Goal: Information Seeking & Learning: Learn about a topic

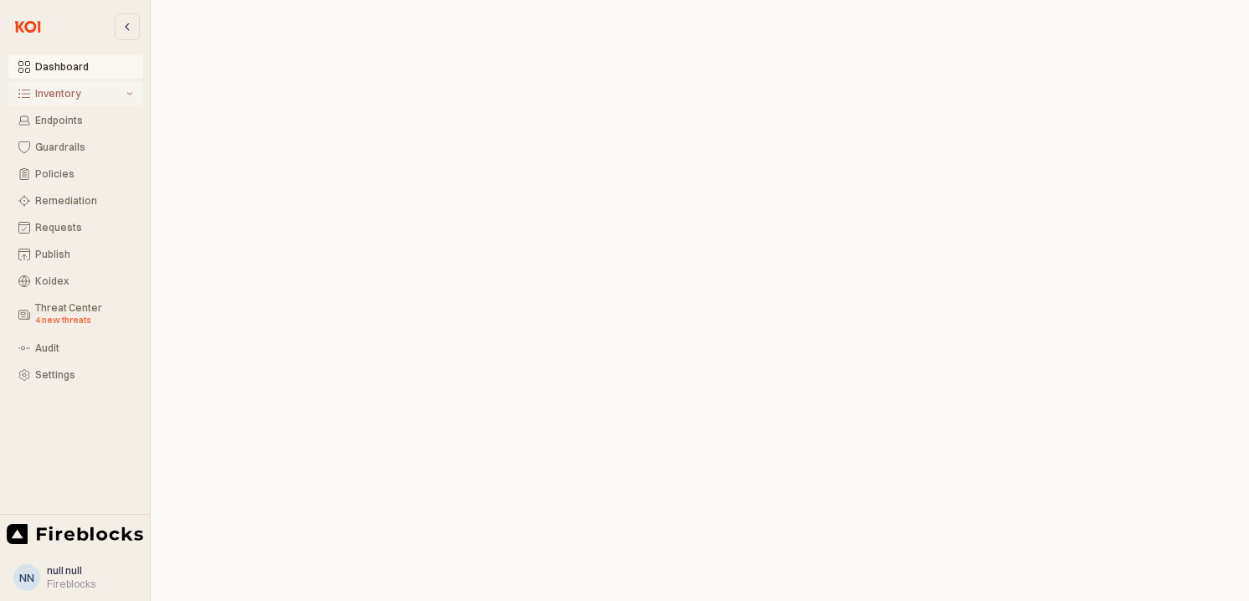
click at [63, 93] on div "Inventory" at bounding box center [79, 94] width 88 height 12
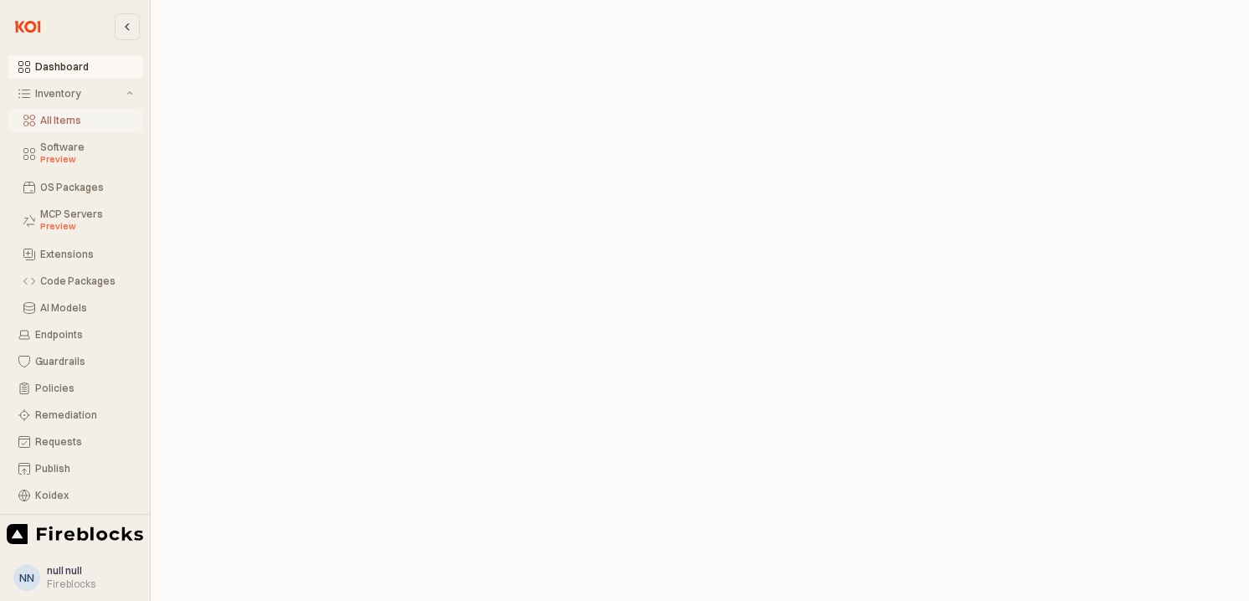
click at [72, 115] on div "All Items" at bounding box center [86, 121] width 93 height 12
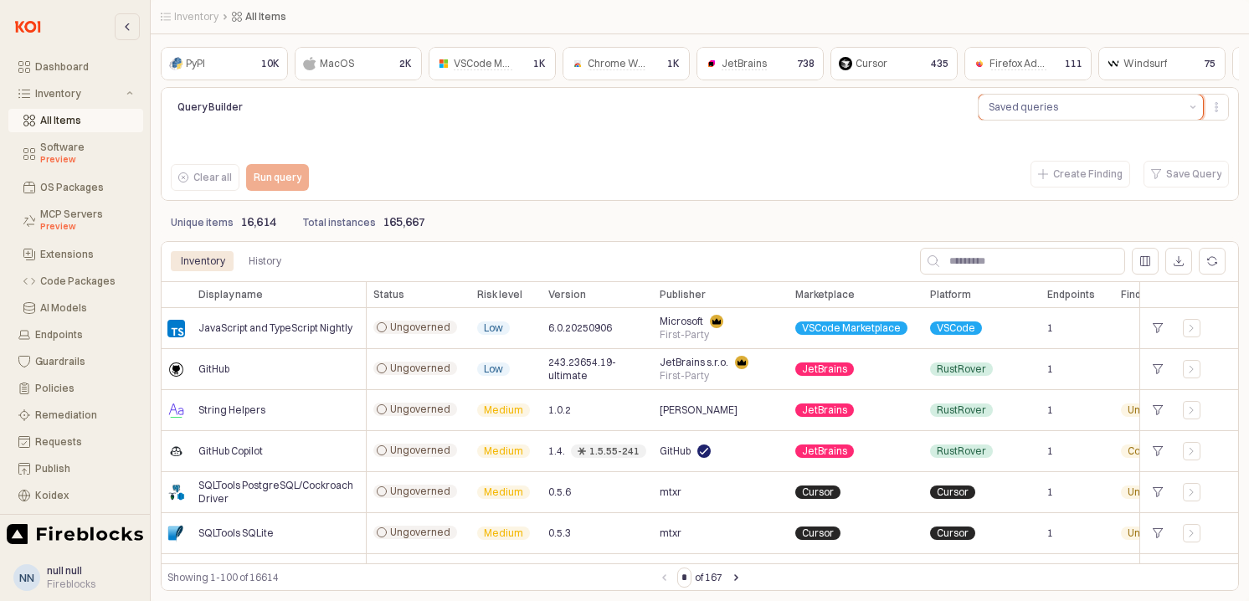
click at [1064, 110] on button "Saved queries" at bounding box center [1080, 107] width 204 height 25
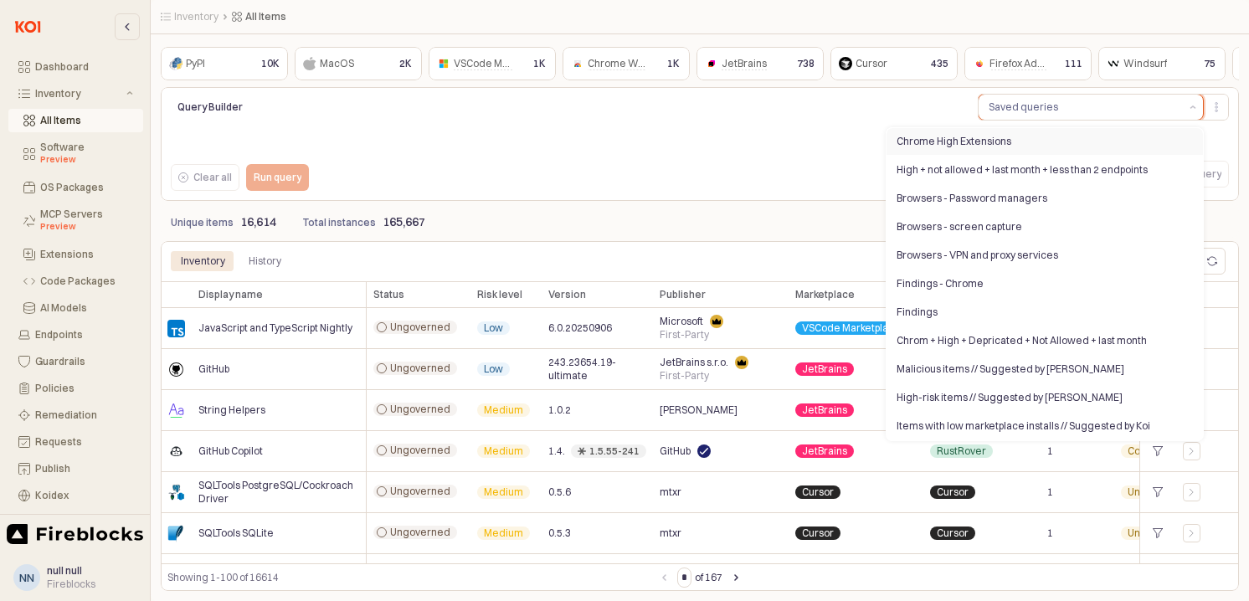
click at [974, 145] on div "Chrome High Extensions" at bounding box center [1039, 141] width 286 height 13
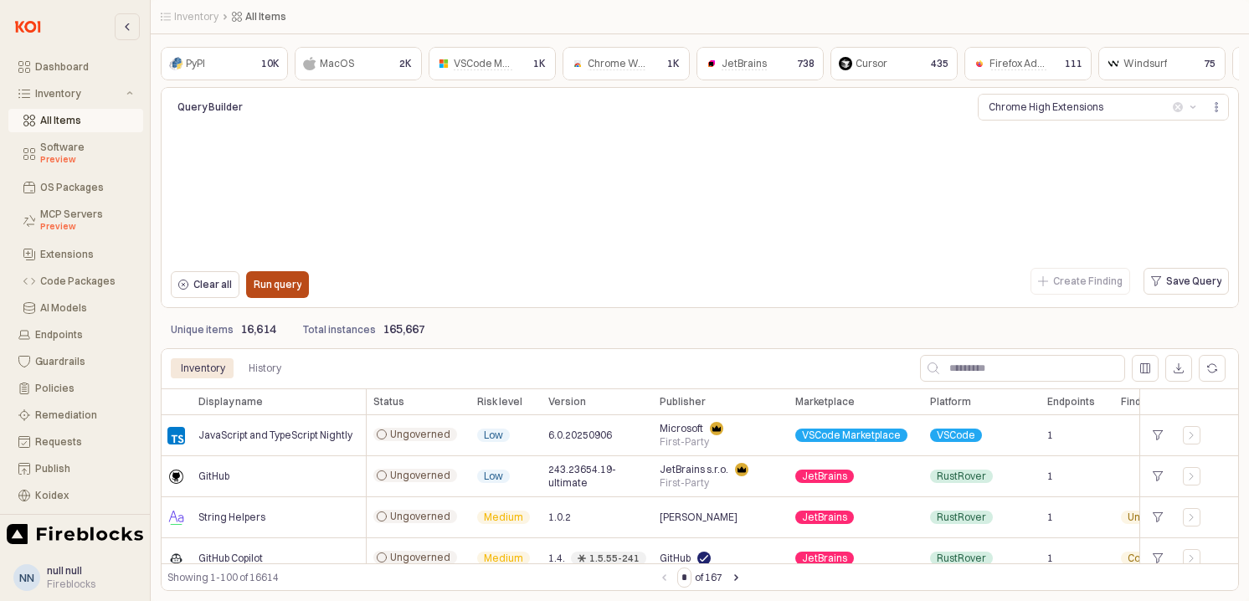
click at [290, 288] on p "Run query" at bounding box center [278, 284] width 48 height 13
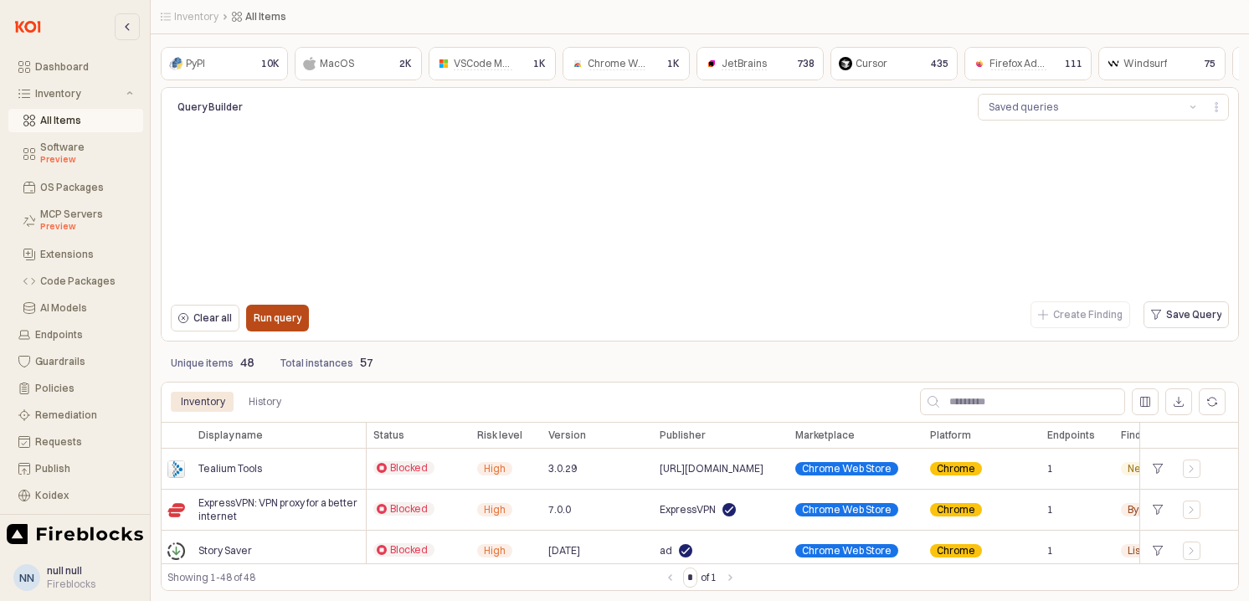
click at [261, 320] on p "Run query" at bounding box center [278, 317] width 48 height 13
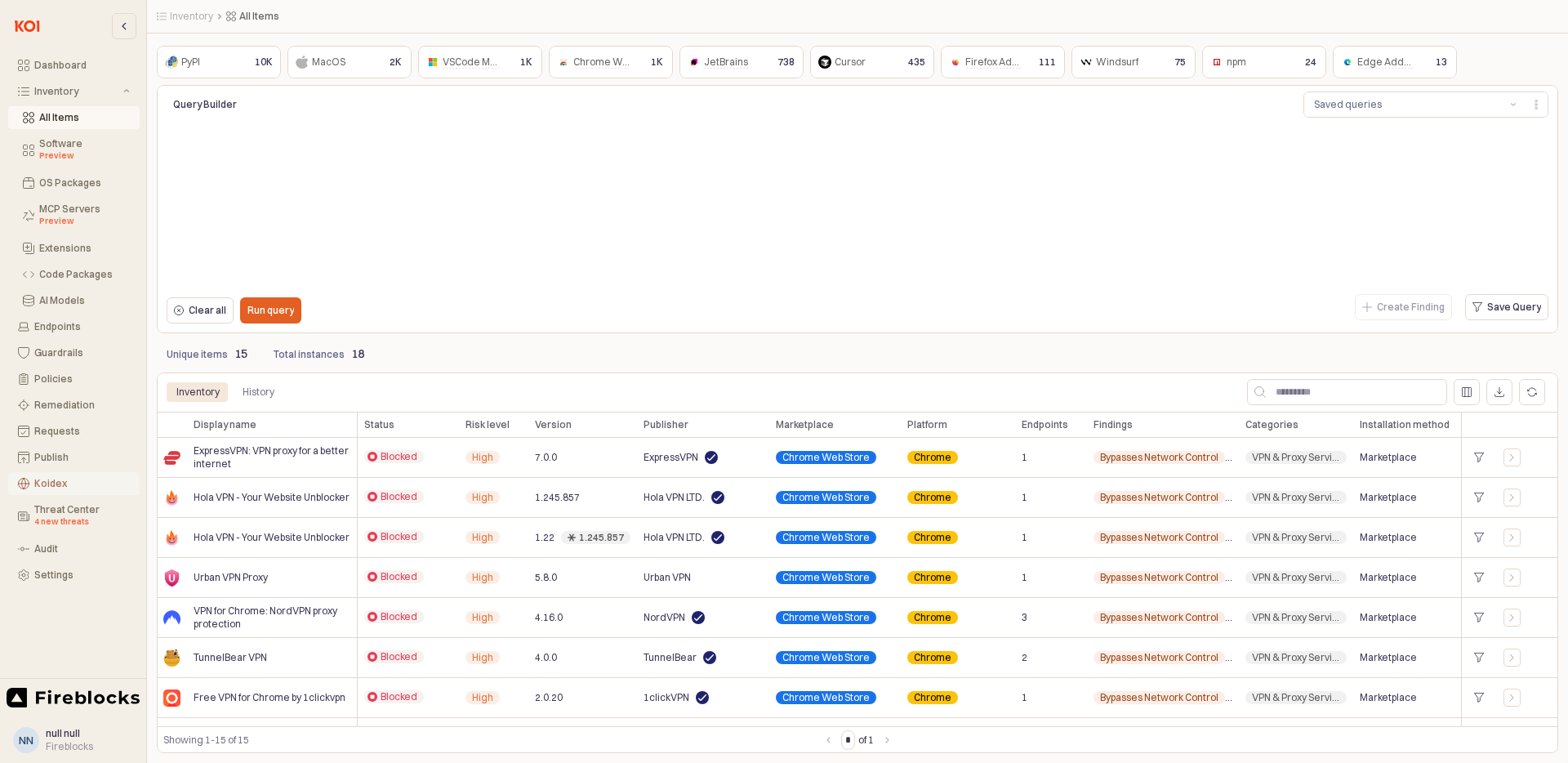
click at [50, 485] on div "Koidex" at bounding box center [82, 484] width 96 height 12
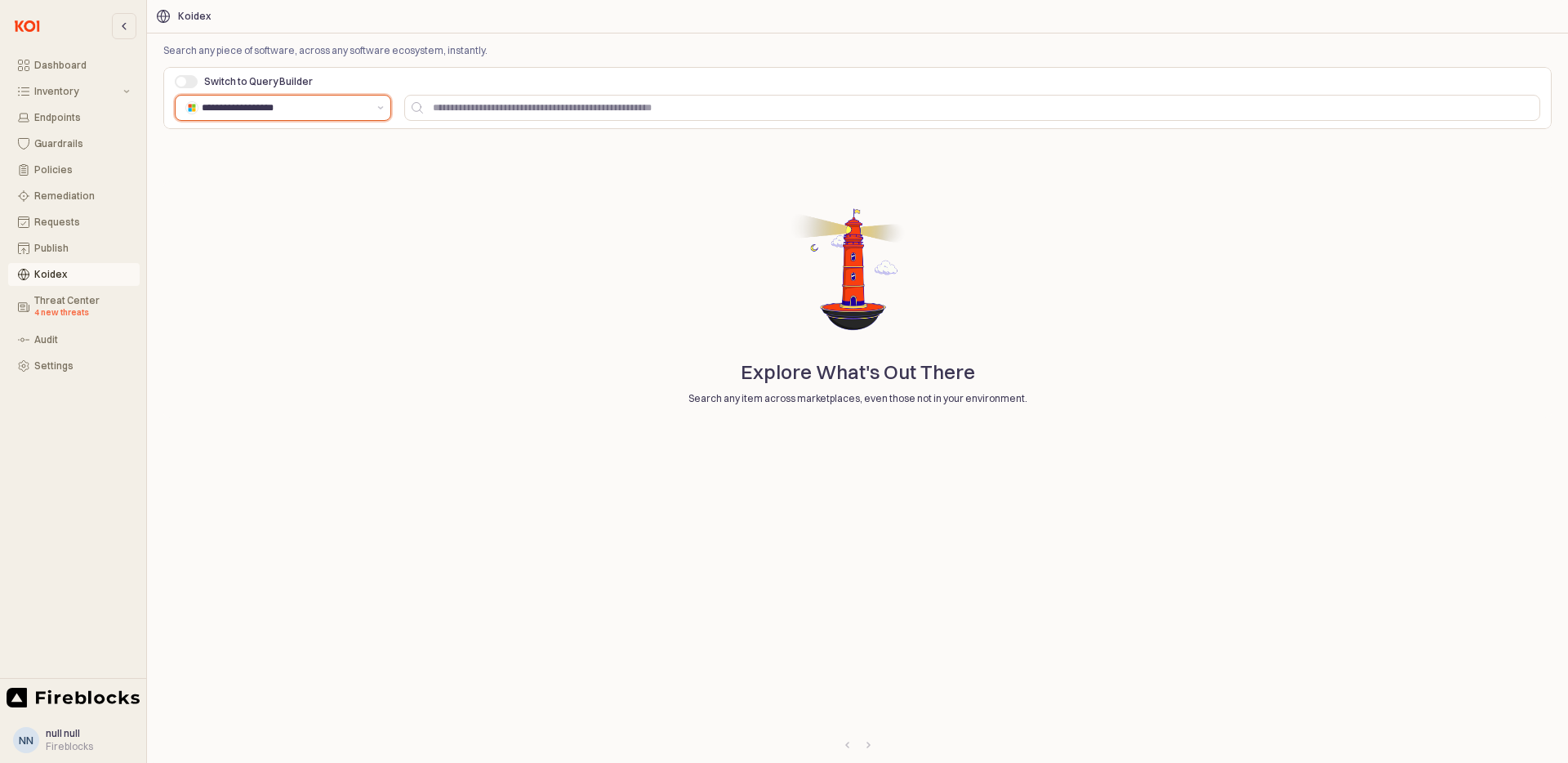
click at [290, 106] on input "**********" at bounding box center [285, 107] width 166 height 17
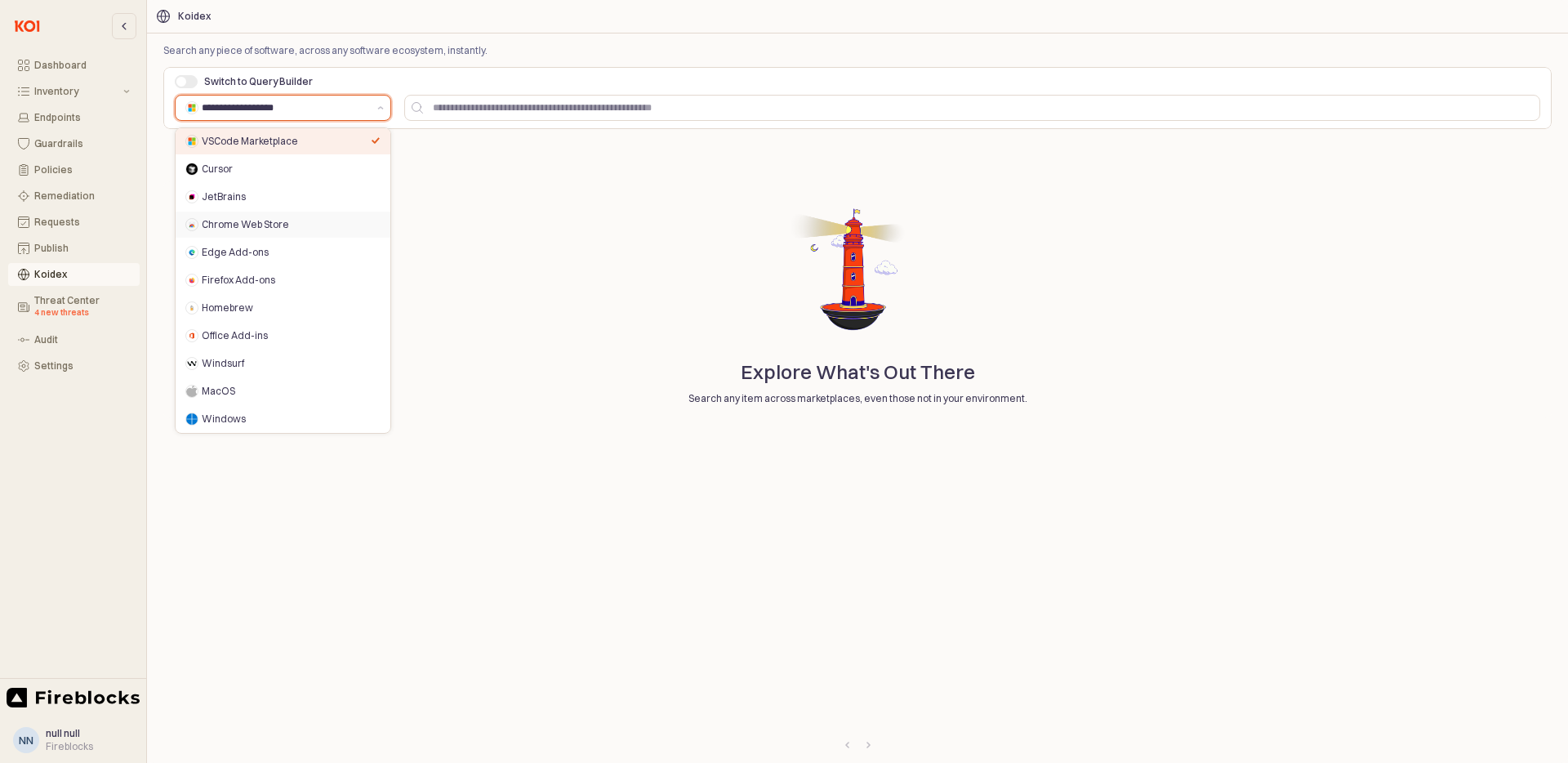
click at [237, 225] on div "Chrome Web Store" at bounding box center [286, 223] width 169 height 13
type input "**********"
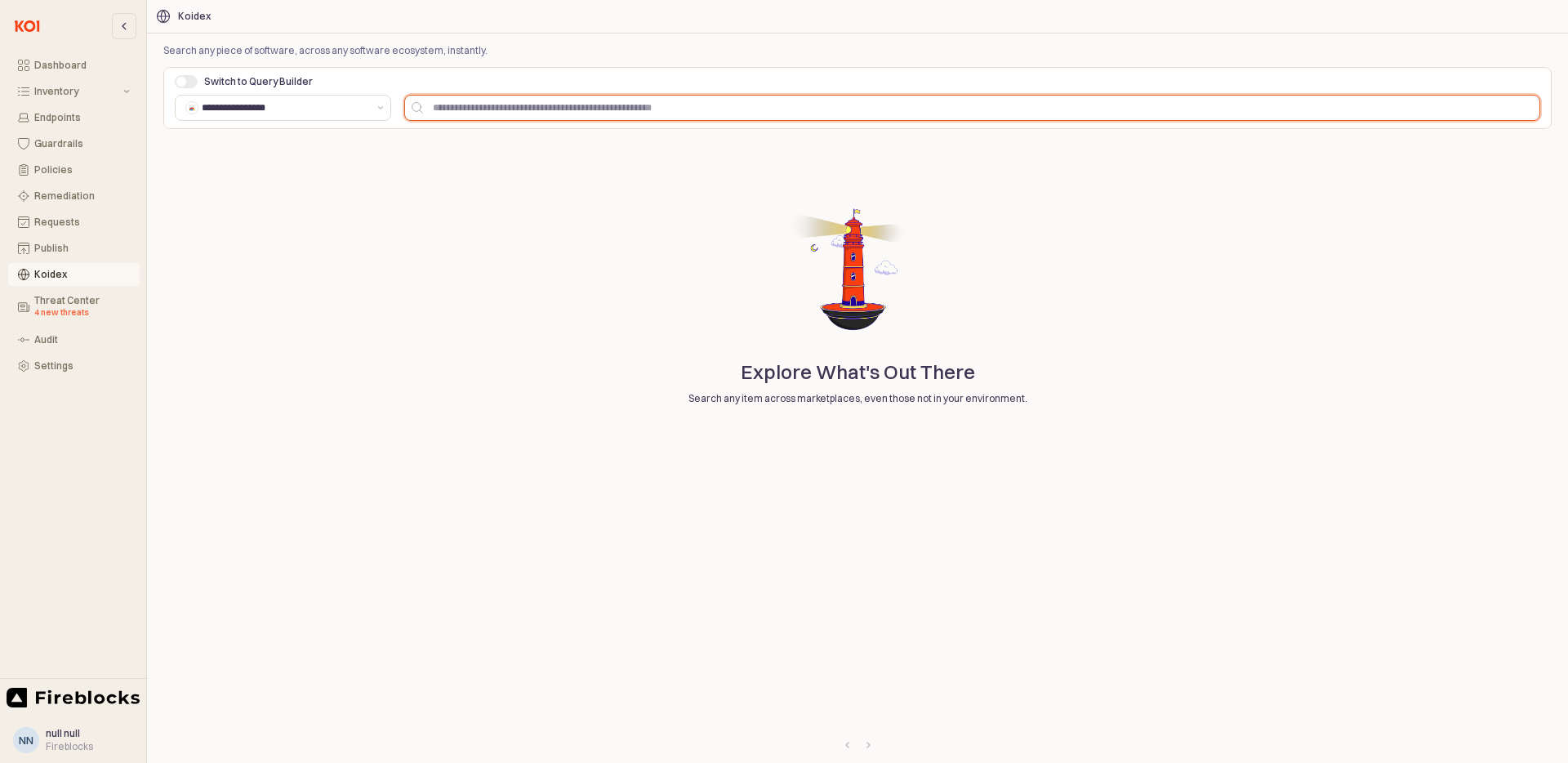
click at [524, 112] on input "App Frame" at bounding box center [982, 107] width 1116 height 24
paste input "**********"
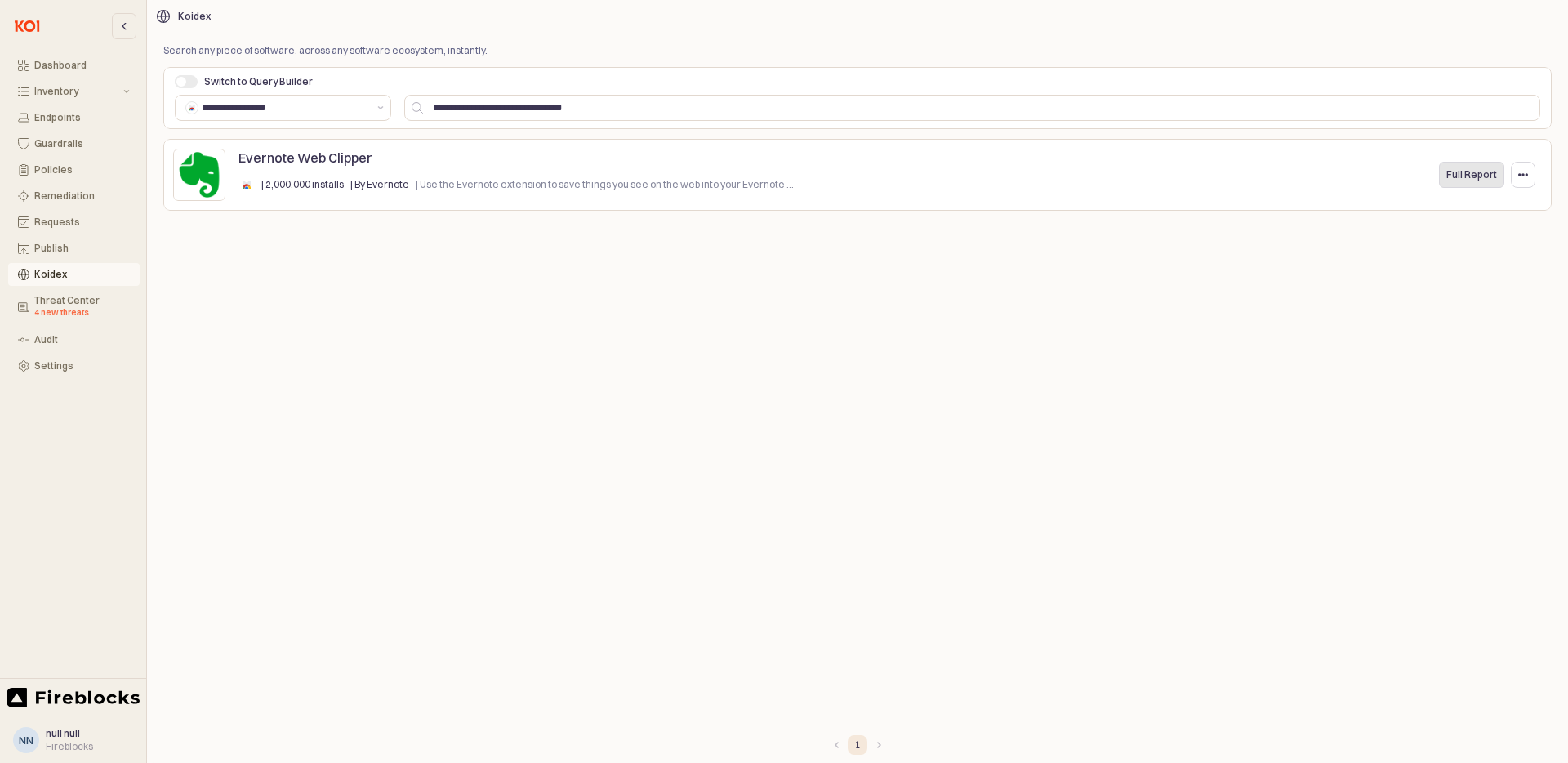
click at [1218, 177] on p "Full Report" at bounding box center [1471, 174] width 51 height 13
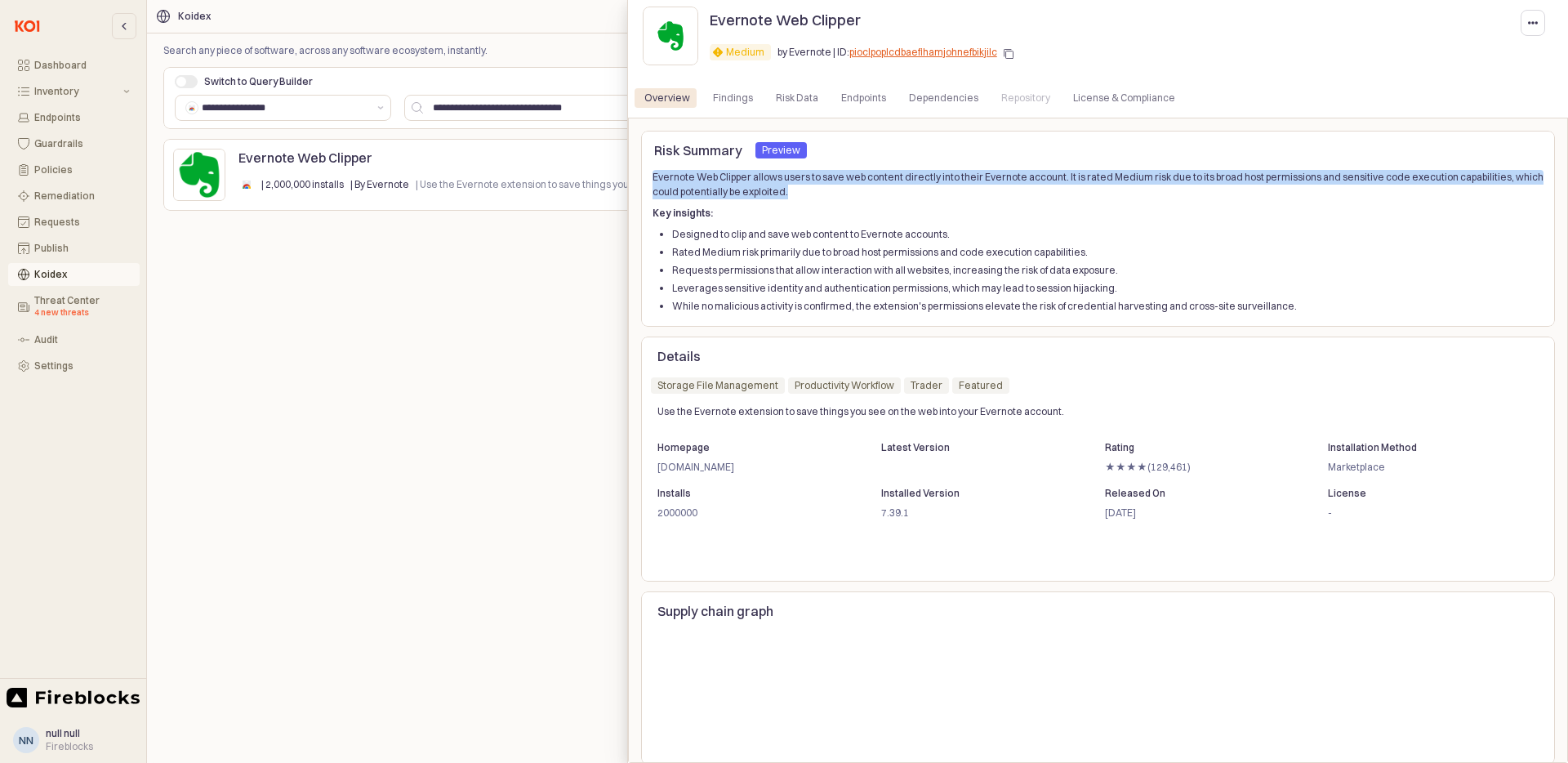
drag, startPoint x: 769, startPoint y: 193, endPoint x: 649, endPoint y: 180, distance: 120.7
click at [649, 180] on div "Evernote Web Clipper allows users to save web content directly into their Evern…" at bounding box center [1098, 242] width 914 height 150
copy p "Evernote Web Clipper allows users to save web content directly into their Evern…"
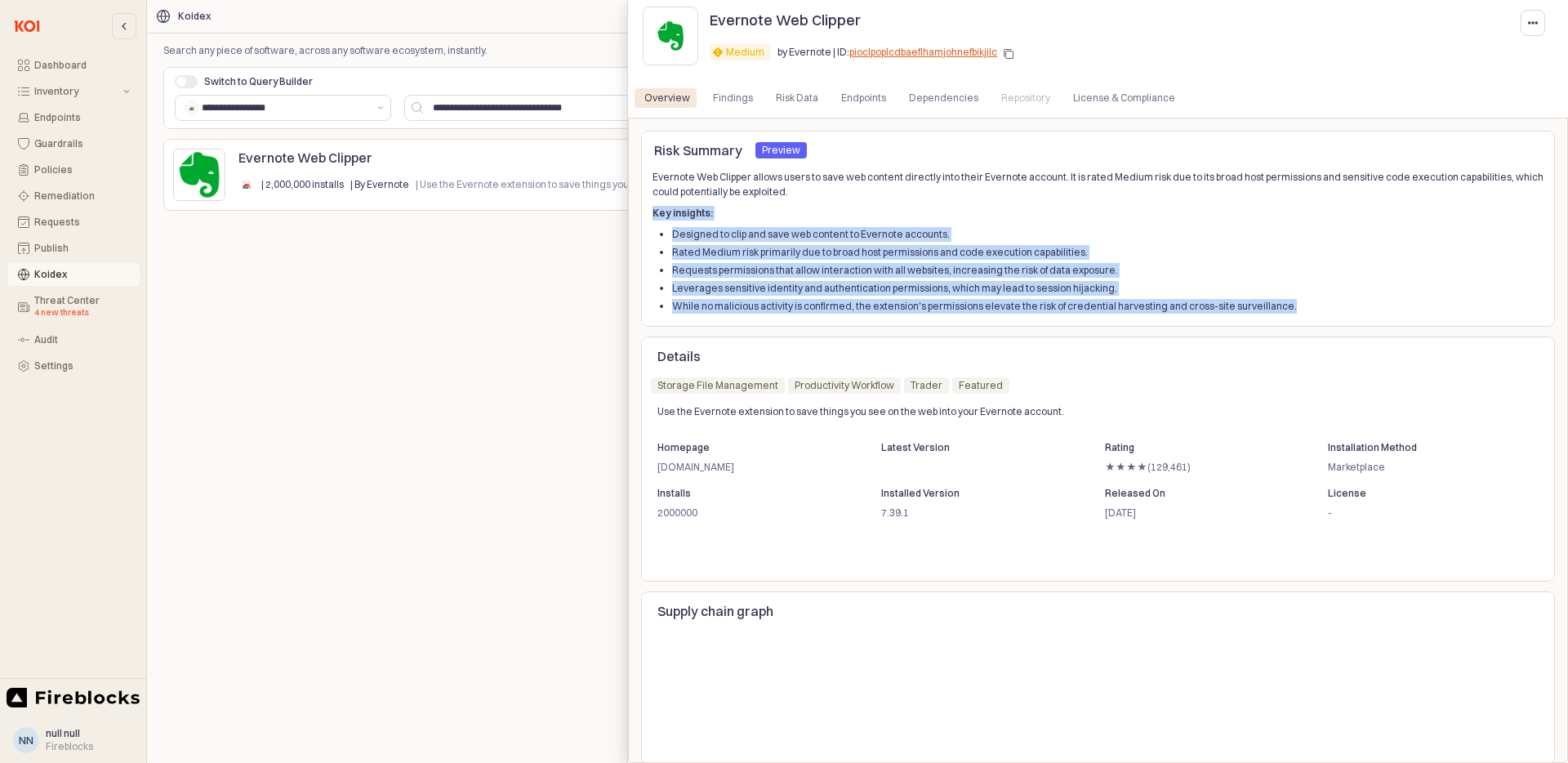
drag, startPoint x: 1281, startPoint y: 307, endPoint x: 652, endPoint y: 216, distance: 635.5
click at [653, 216] on div "Evernote Web Clipper allows users to save web content directly into their Evern…" at bounding box center [1098, 241] width 891 height 143
copy div "Key insights: Designed to clip and save web content to Evernote accounts. Rated…"
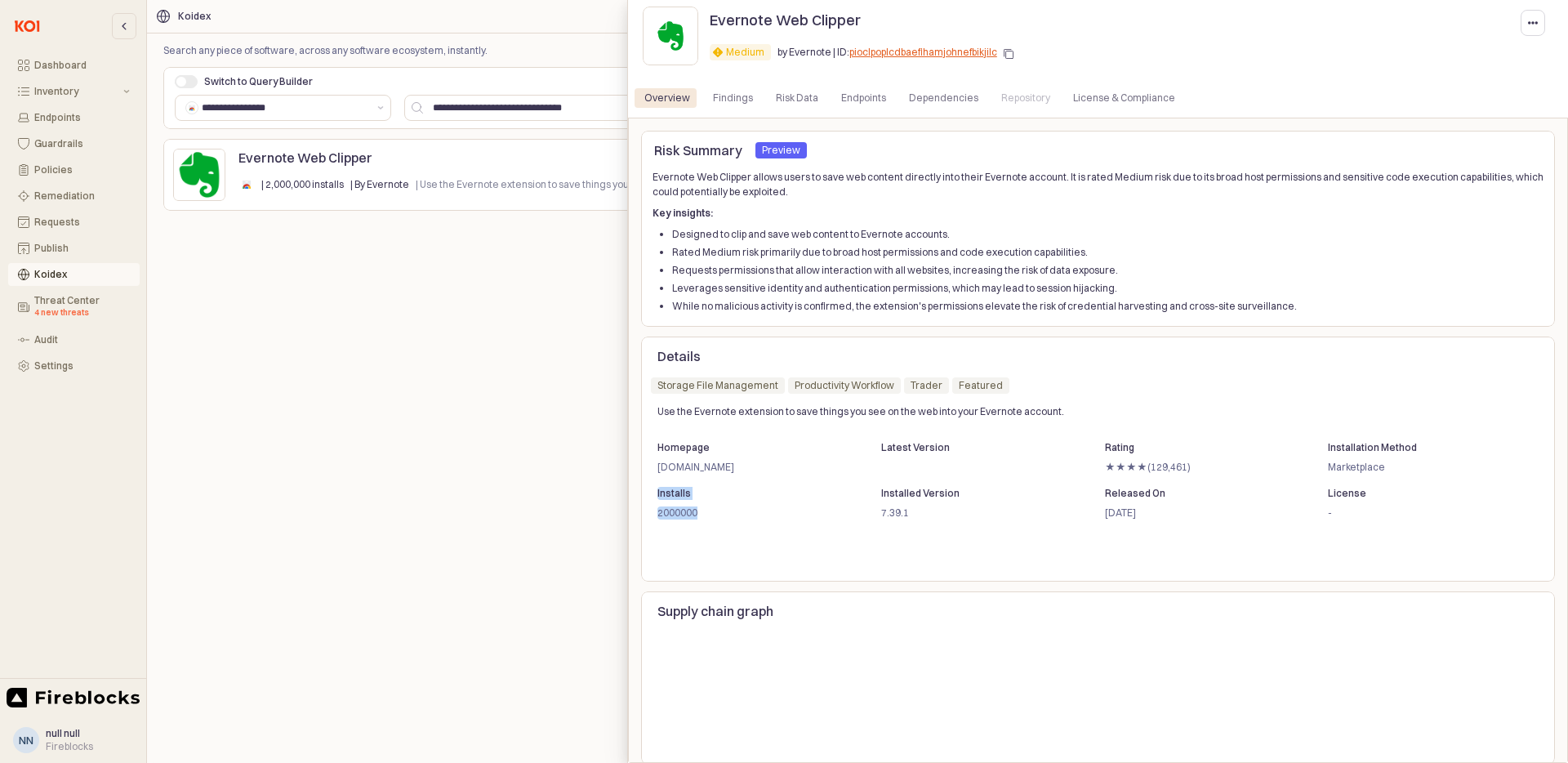
drag, startPoint x: 698, startPoint y: 514, endPoint x: 655, endPoint y: 494, distance: 47.4
click at [655, 494] on div "Installs 2000000" at bounding box center [761, 504] width 221 height 43
copy div "Installs 2000000"
drag, startPoint x: 1181, startPoint y: 466, endPoint x: 1106, endPoint y: 448, distance: 77.1
click at [1106, 448] on div "Rating ★★★★(129,461)" at bounding box center [1209, 460] width 221 height 43
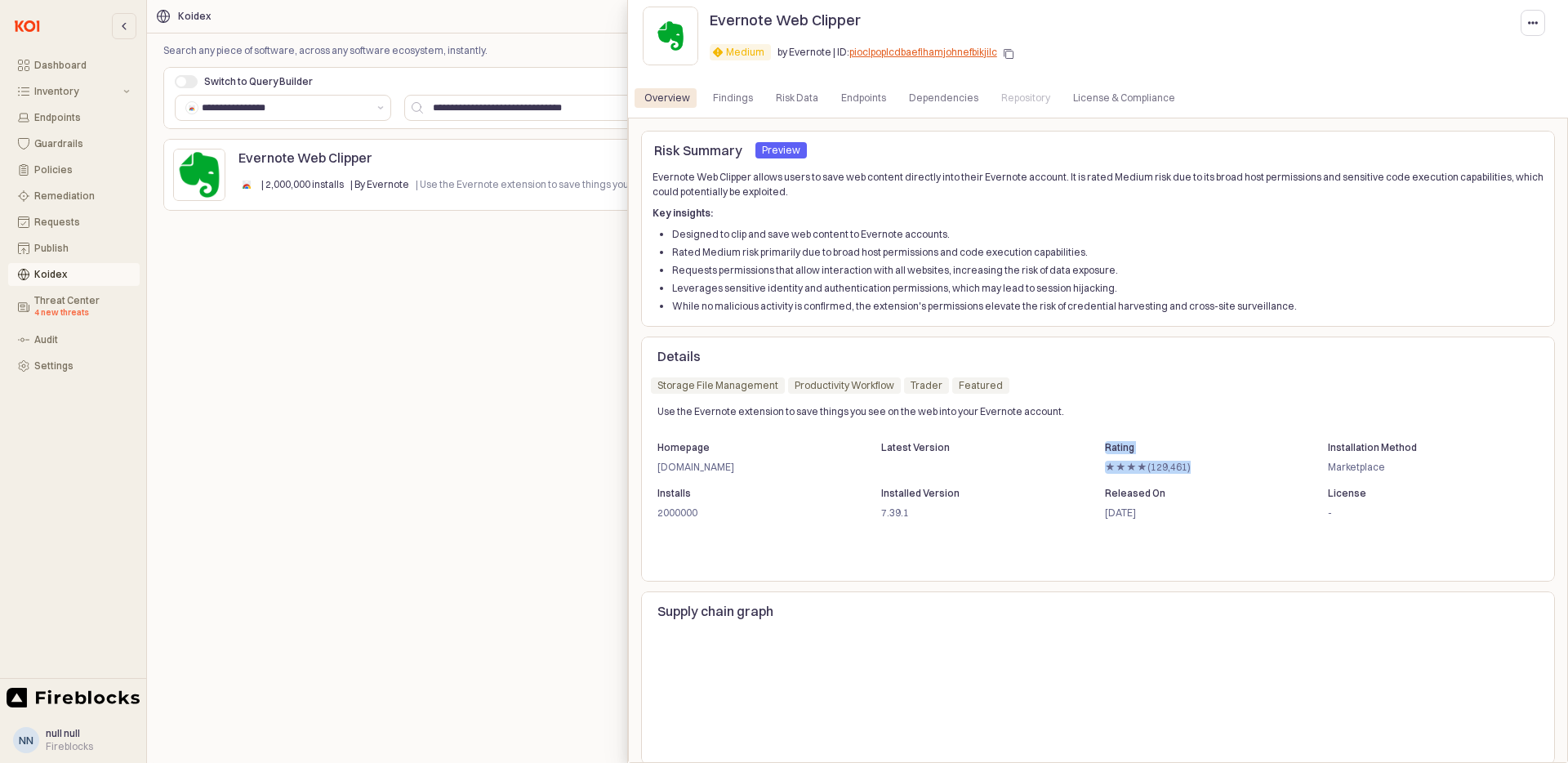
copy div "Rating ★★★★(129,461)"
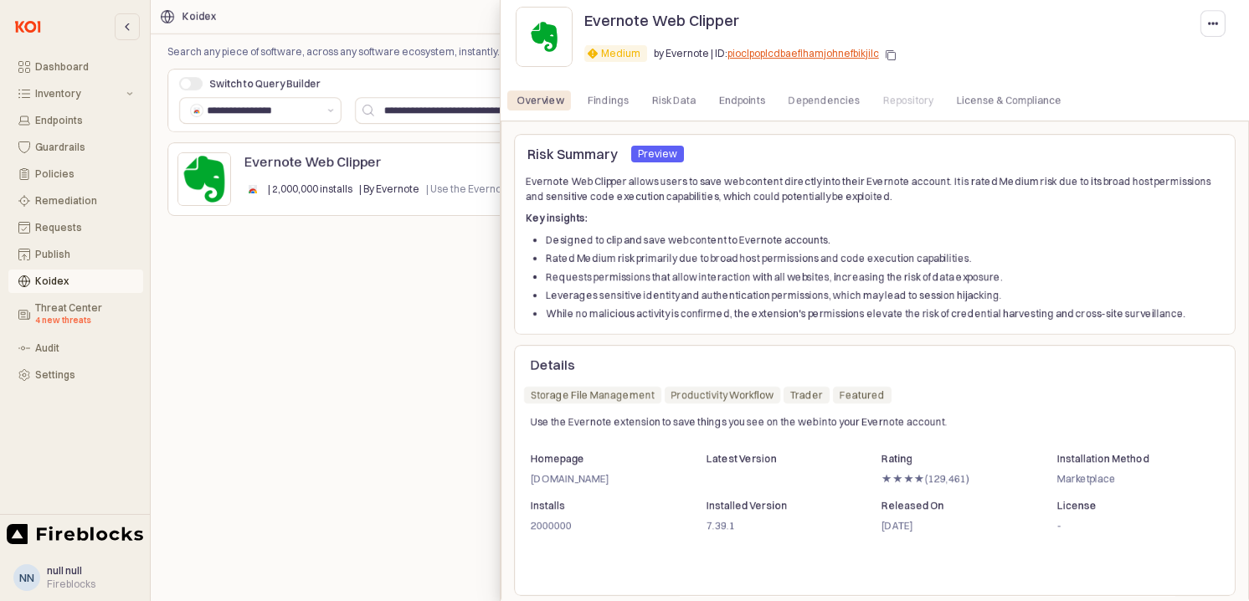
click at [389, 305] on div at bounding box center [624, 300] width 1249 height 601
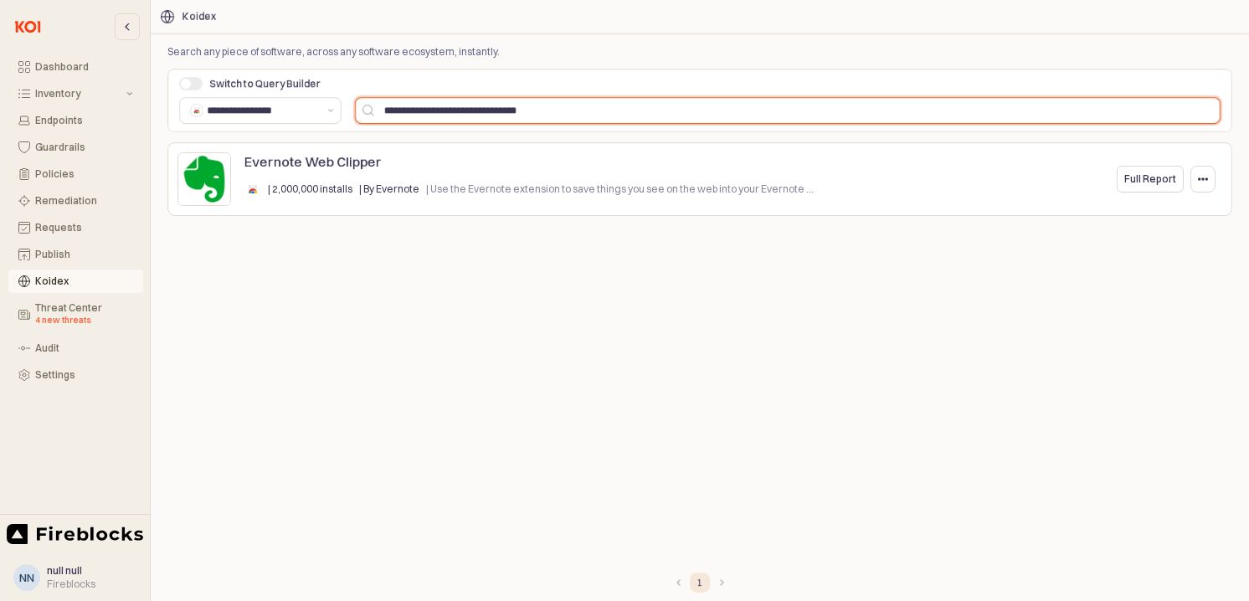
click at [495, 114] on input "**********" at bounding box center [796, 110] width 845 height 25
paste input "App Frame"
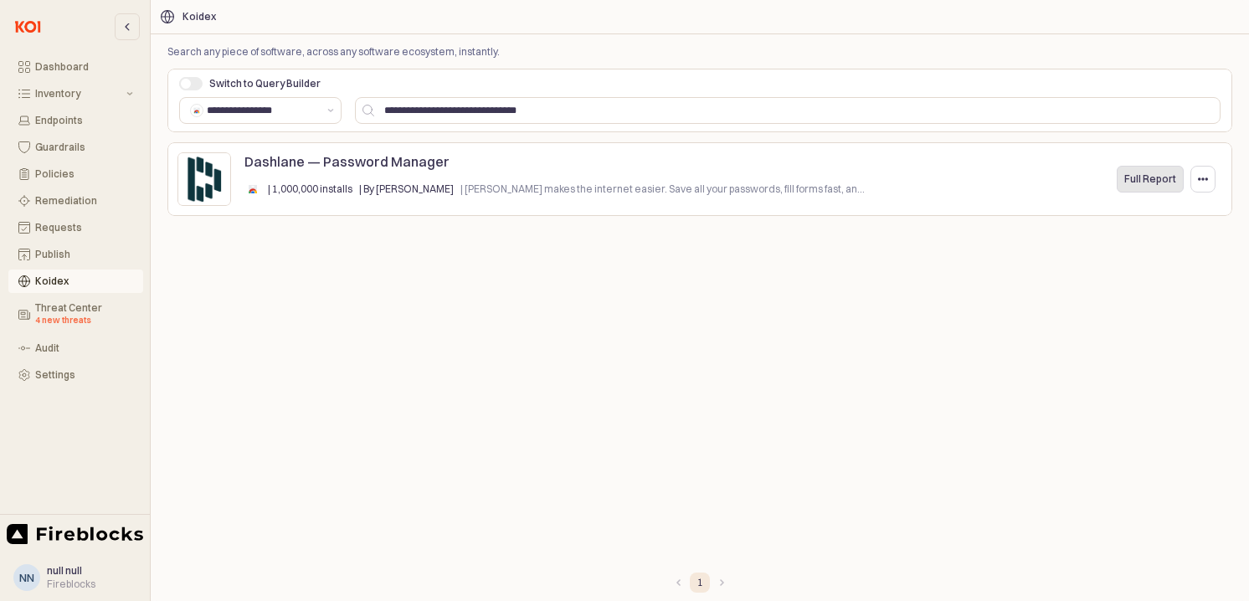
click at [1149, 185] on p "Full Report" at bounding box center [1150, 178] width 52 height 13
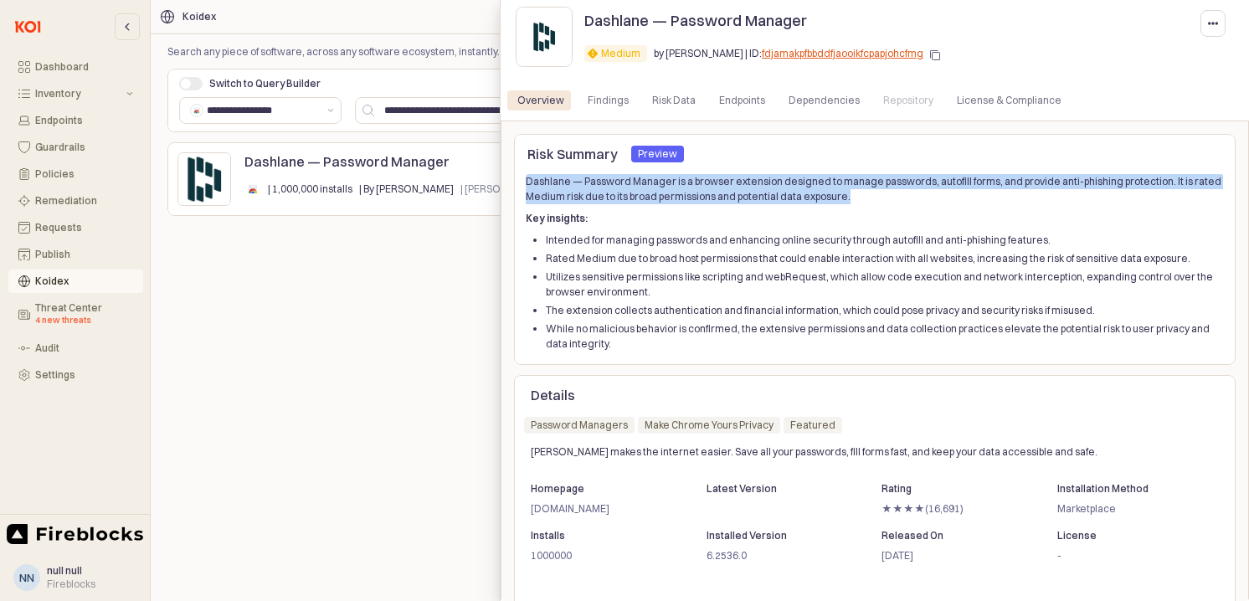
drag, startPoint x: 848, startPoint y: 198, endPoint x: 510, endPoint y: 185, distance: 338.3
click at [510, 183] on div "Risk Summary Preview Preview Dashlane — Password Manager is a browser extension…" at bounding box center [874, 399] width 748 height 556
copy p "Dashlane — Password Manager is a browser extension designed to manage passwords…"
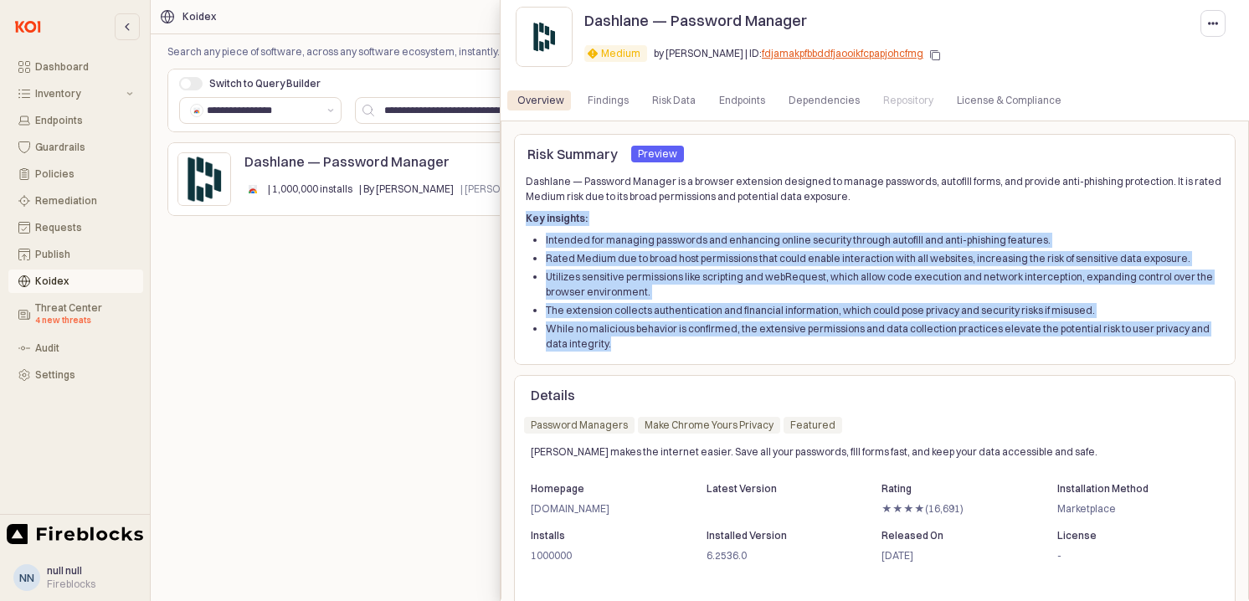
drag, startPoint x: 604, startPoint y: 349, endPoint x: 521, endPoint y: 222, distance: 151.8
click at [521, 222] on div "Dashlane — Password Manager is a browser extension designed to manage passwords…" at bounding box center [874, 263] width 721 height 184
copy div "Key insights: Intended for managing passwords and enhancing online security thr…"
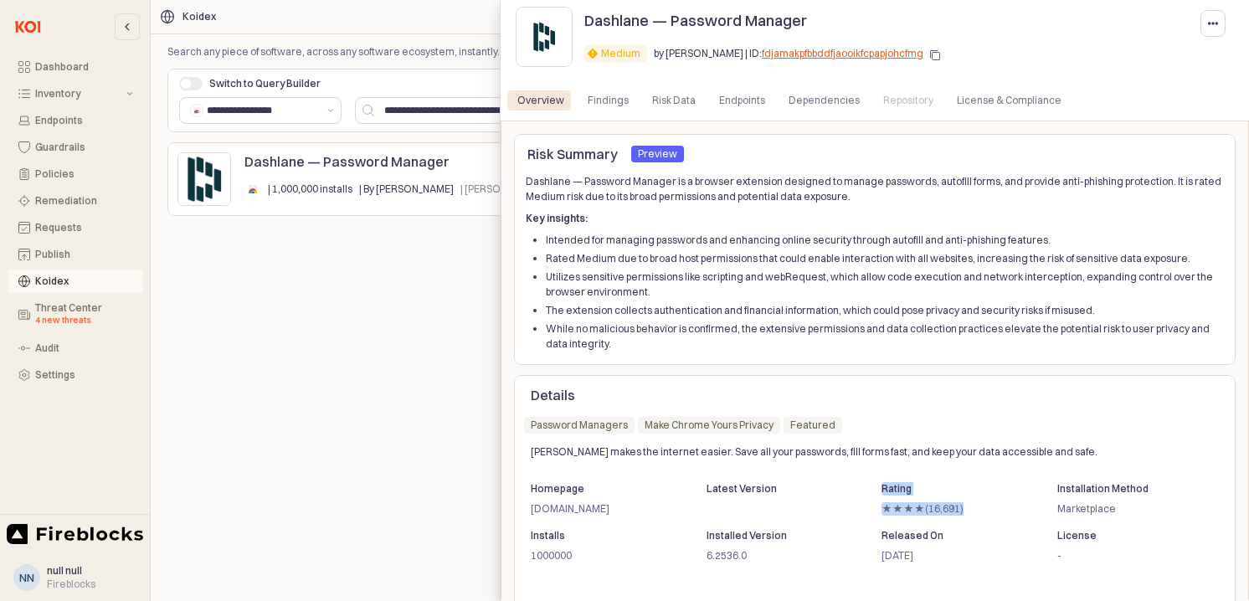
drag, startPoint x: 952, startPoint y: 508, endPoint x: 880, endPoint y: 493, distance: 73.5
click at [880, 493] on div "Rating ★★★★(16,691)" at bounding box center [961, 501] width 172 height 44
copy div "Rating ★★★★(16,691)"
drag, startPoint x: 579, startPoint y: 554, endPoint x: 526, endPoint y: 535, distance: 56.9
click at [526, 535] on div "Installs 1000000" at bounding box center [610, 548] width 172 height 44
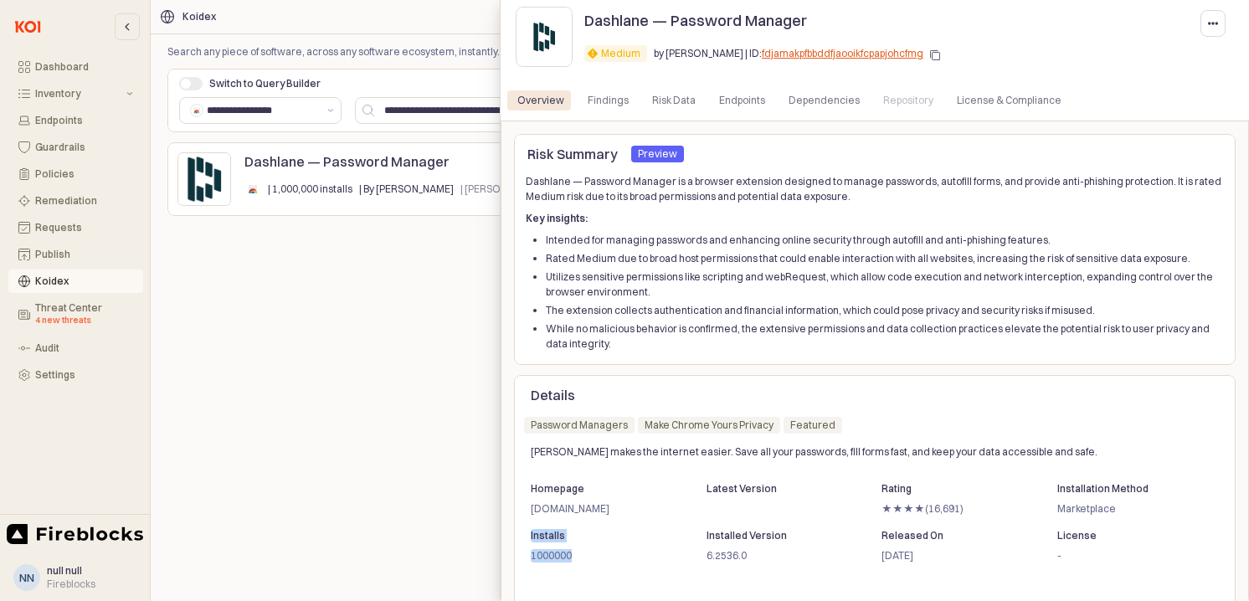
copy div "Installs 1000000"
click at [349, 395] on div at bounding box center [624, 300] width 1249 height 601
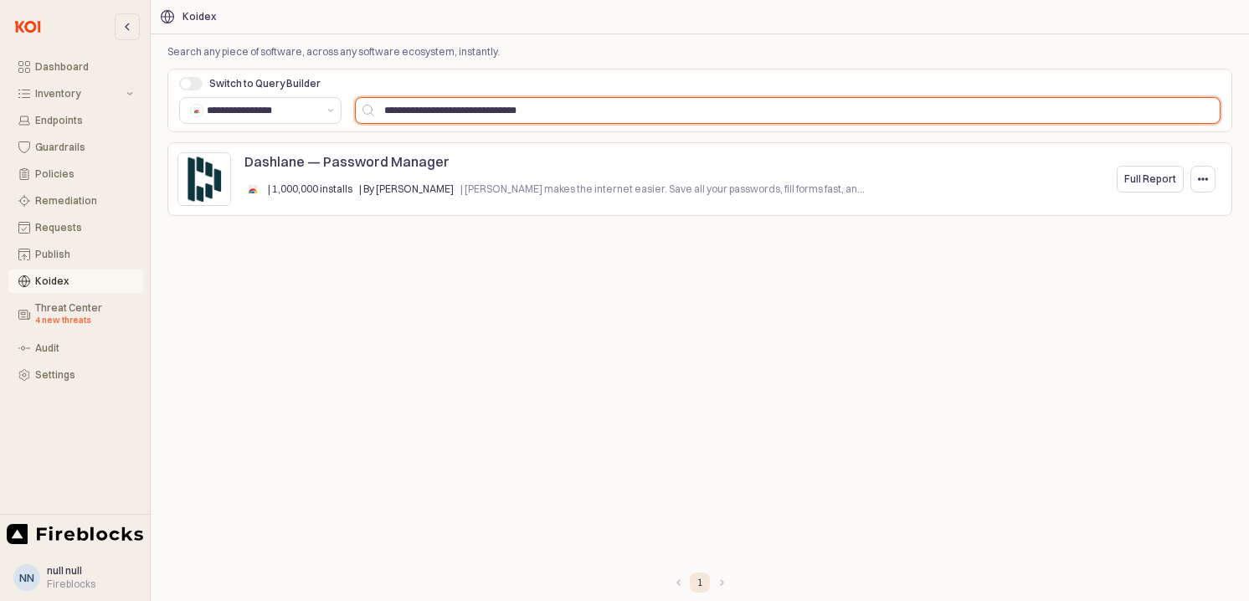
click at [451, 115] on input "**********" at bounding box center [796, 110] width 845 height 25
type input "******"
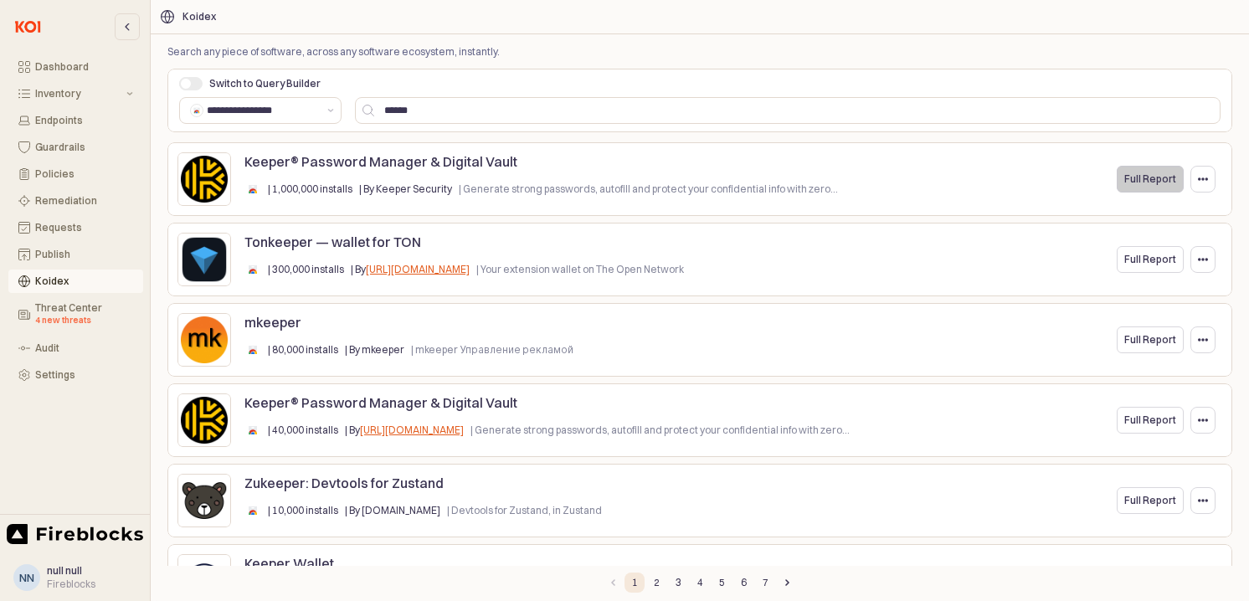
click at [1167, 176] on p "Full Report" at bounding box center [1150, 178] width 52 height 13
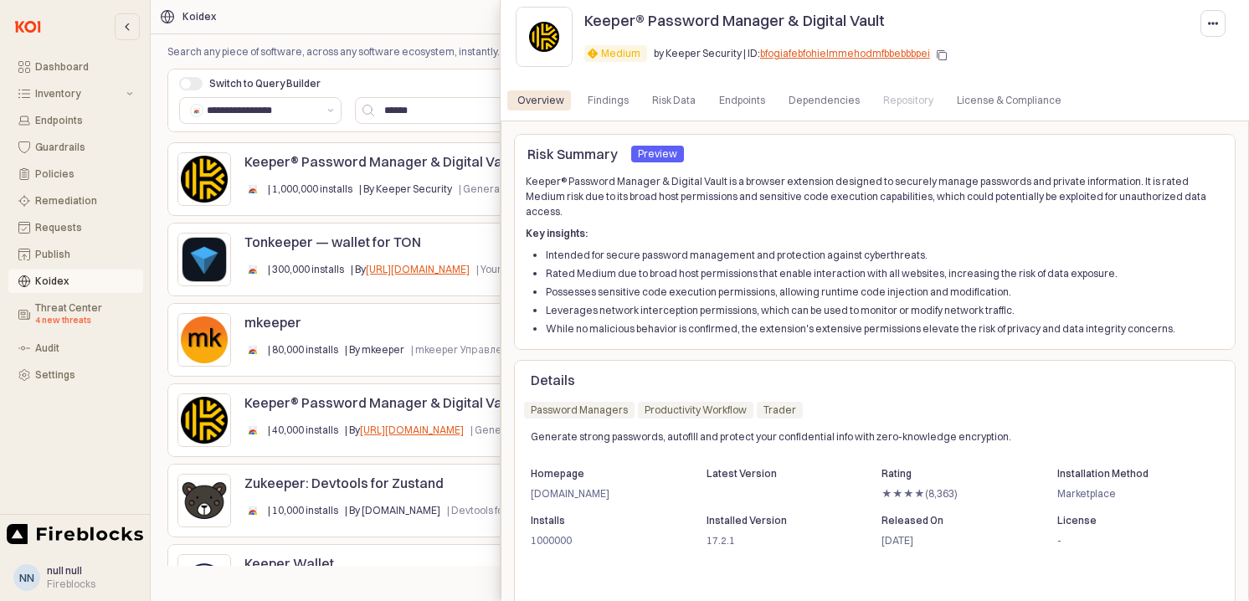
click at [937, 54] on icon "button" at bounding box center [942, 55] width 10 height 10
